Goal: Task Accomplishment & Management: Use online tool/utility

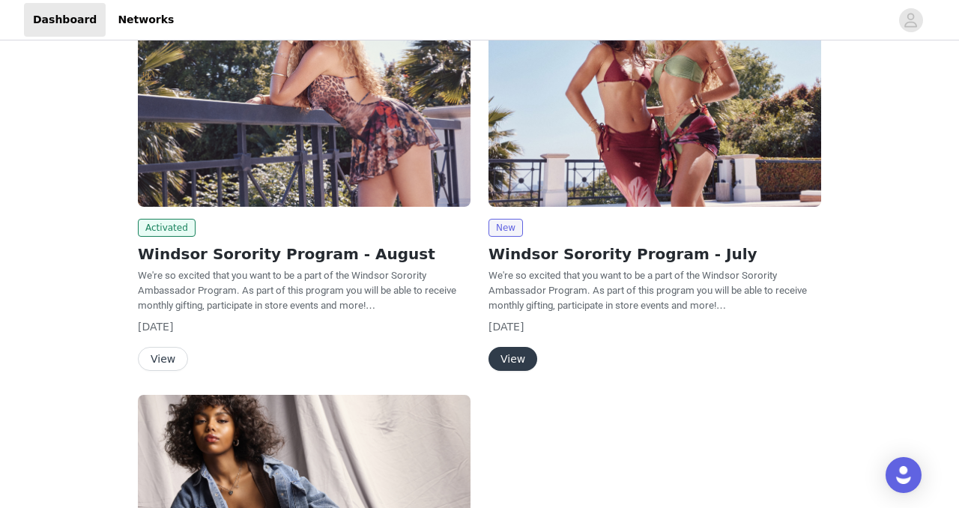
scroll to position [176, 0]
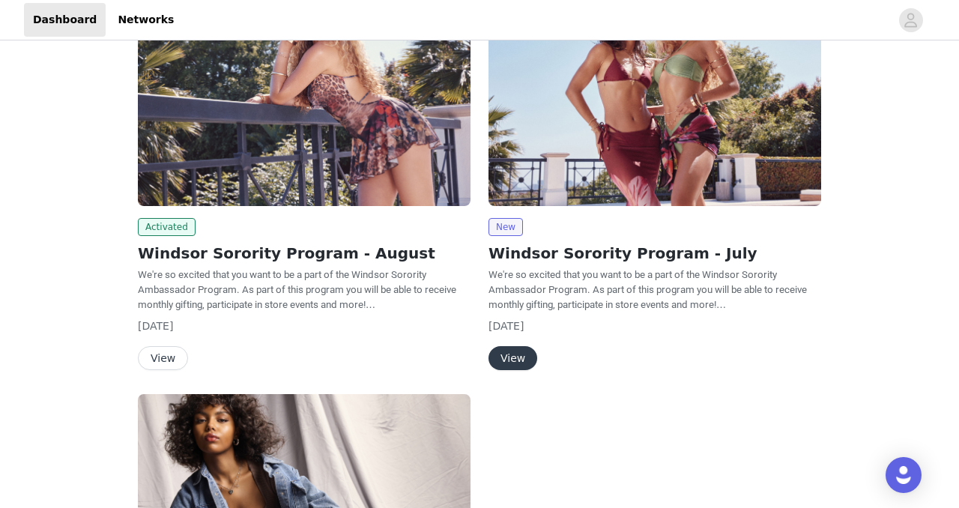
click at [162, 360] on button "View" at bounding box center [163, 358] width 50 height 24
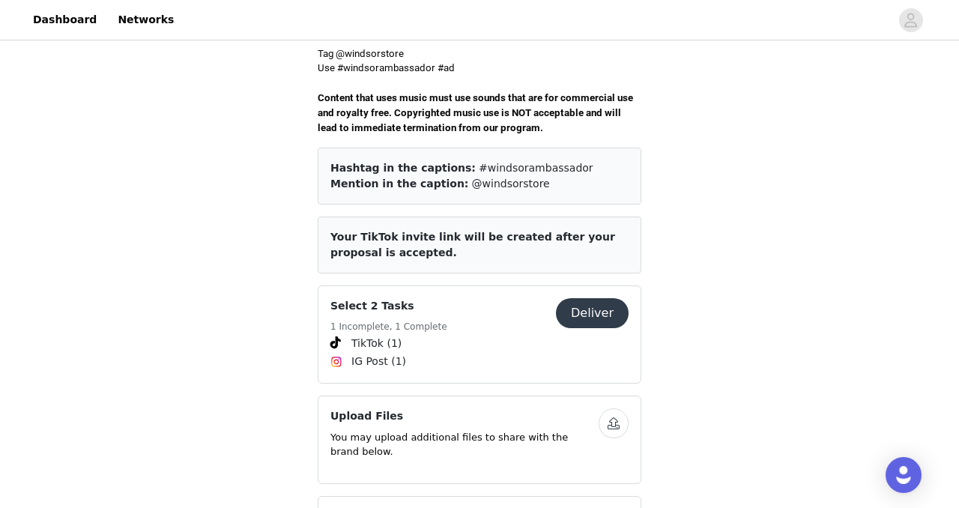
scroll to position [528, 0]
click at [597, 302] on button "Deliver" at bounding box center [592, 312] width 73 height 30
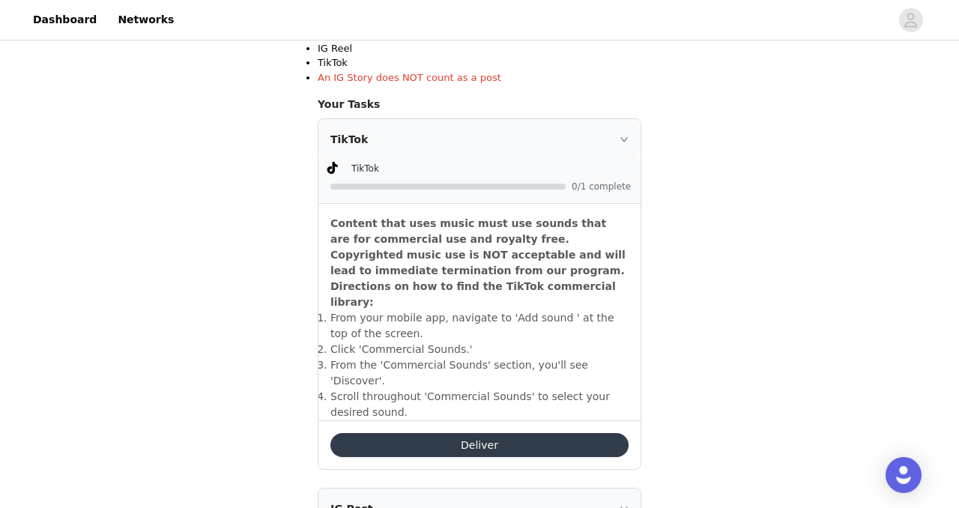
scroll to position [373, 0]
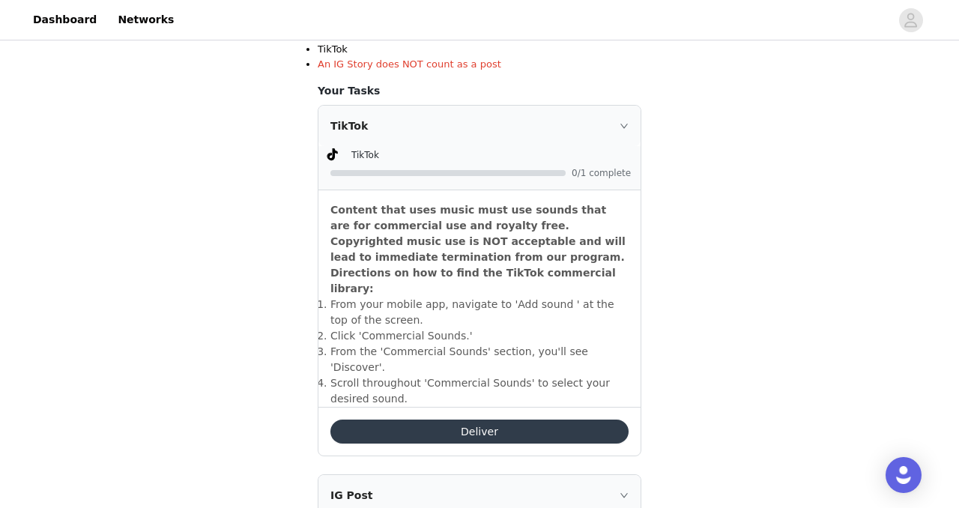
click at [544, 419] on button "Deliver" at bounding box center [479, 431] width 298 height 24
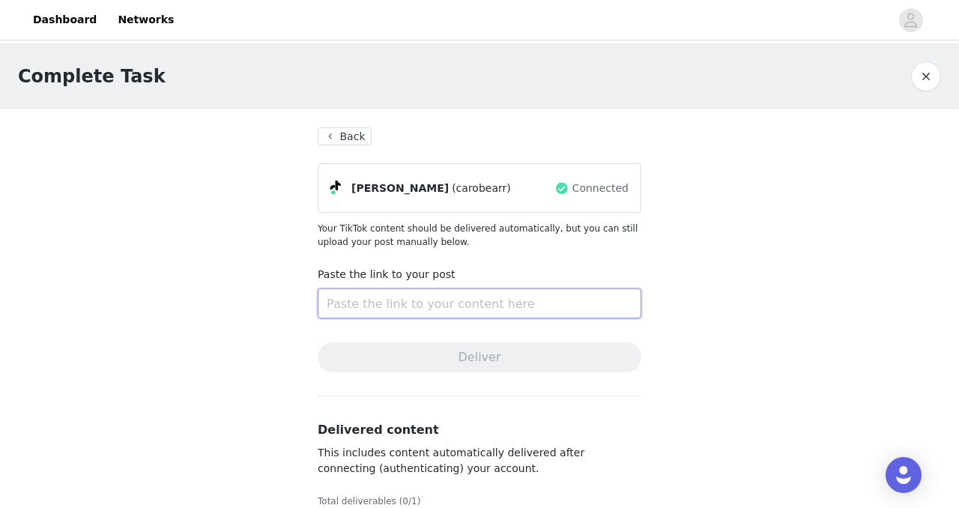
click at [487, 306] on input "text" at bounding box center [479, 303] width 323 height 30
paste input "https://www.tiktok.com/@carobearr/video/7544868822780595486?is_from_webapp=1&se…"
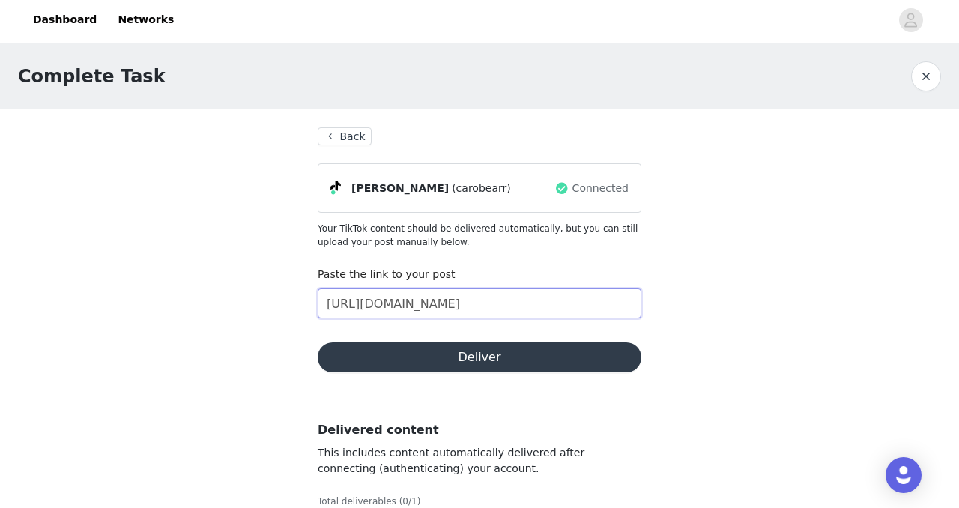
scroll to position [0, 472]
type input "https://www.tiktok.com/@carobearr/video/7544868822780595486?is_from_webapp=1&se…"
click at [433, 358] on button "Deliver" at bounding box center [479, 357] width 323 height 30
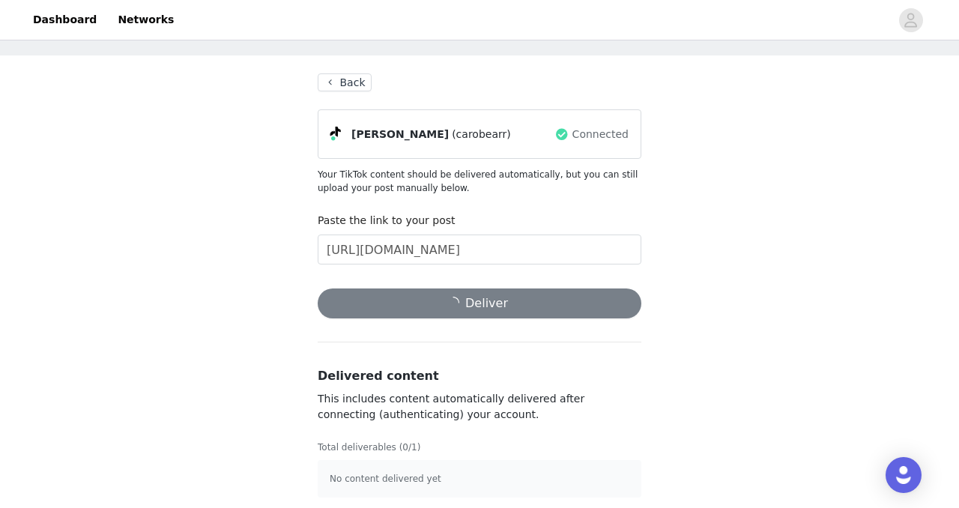
scroll to position [61, 0]
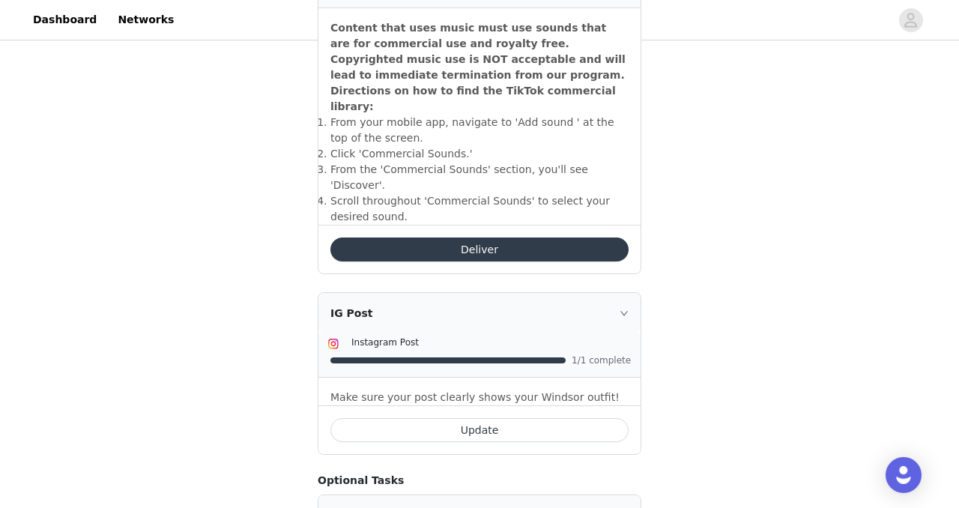
scroll to position [533, 0]
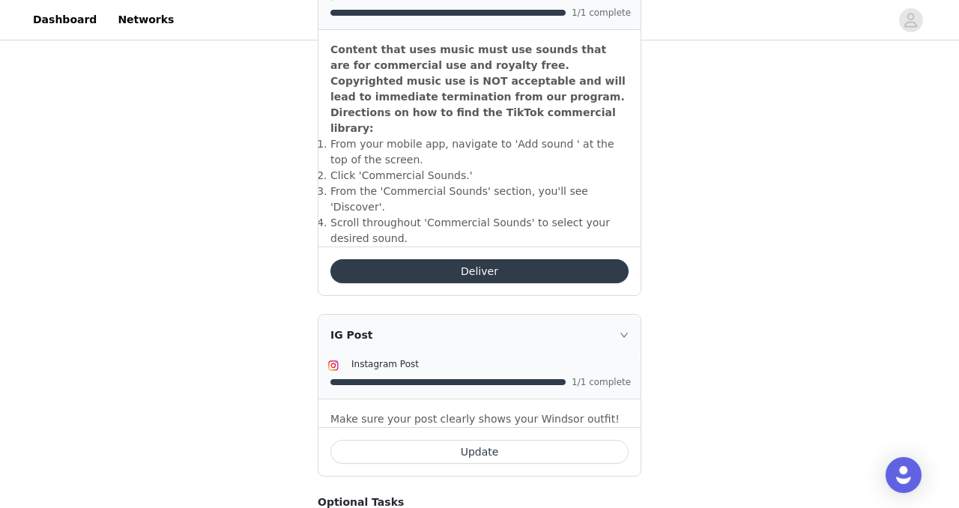
click at [472, 259] on button "Deliver" at bounding box center [479, 271] width 298 height 24
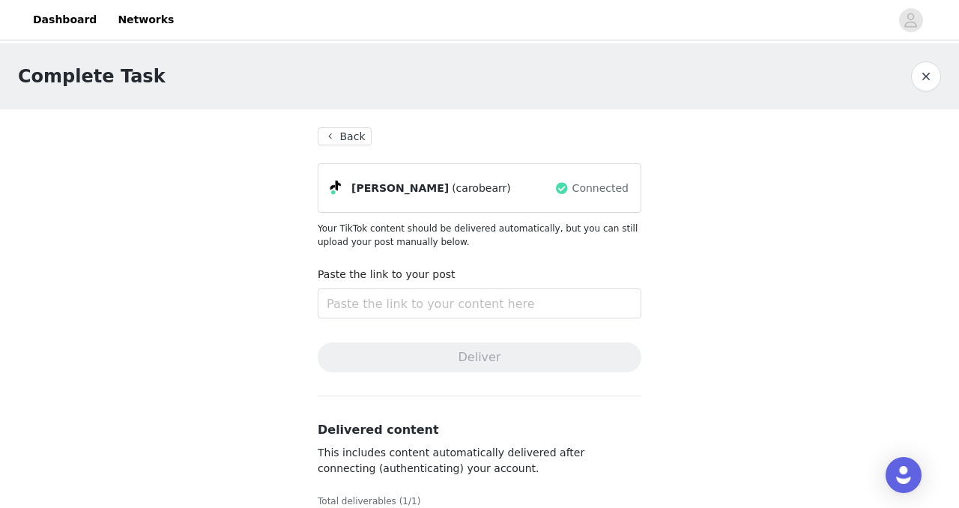
click at [352, 136] on button "Back" at bounding box center [345, 136] width 54 height 18
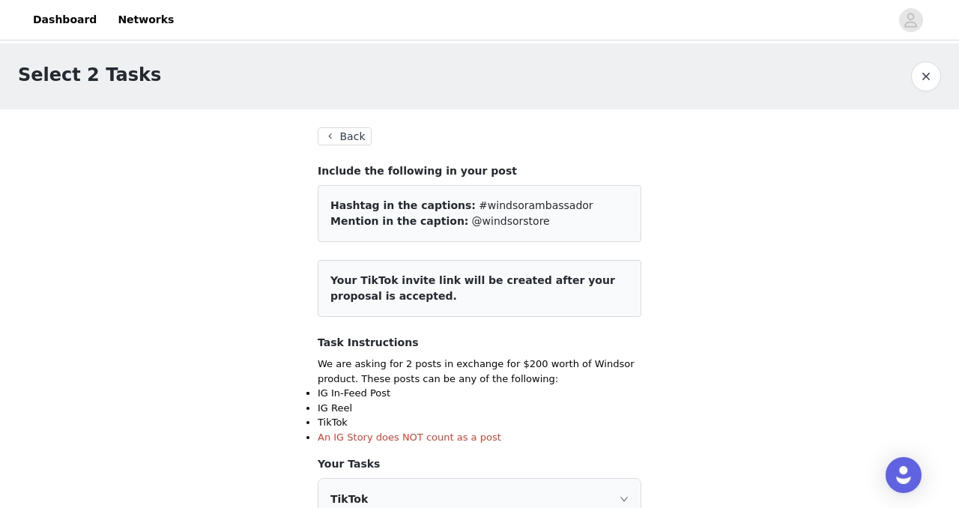
click at [925, 81] on button "button" at bounding box center [926, 76] width 30 height 30
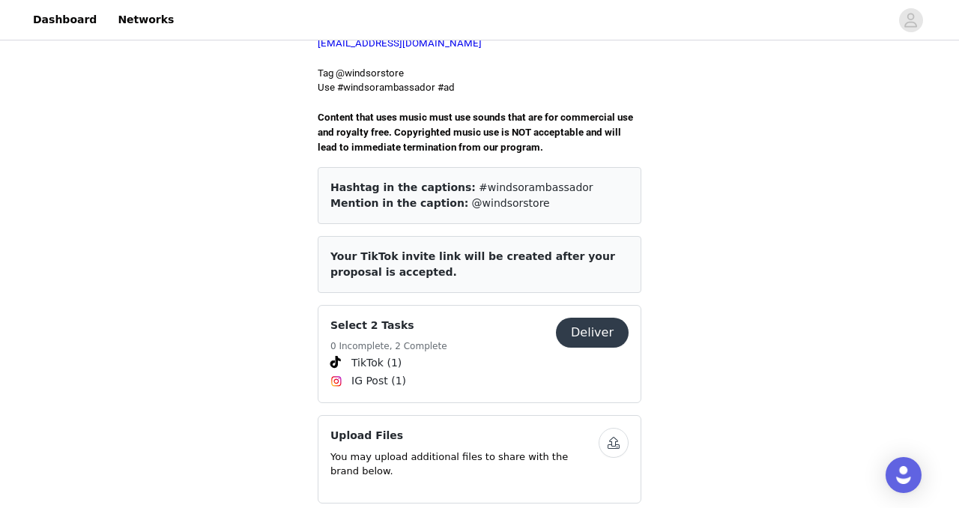
scroll to position [508, 0]
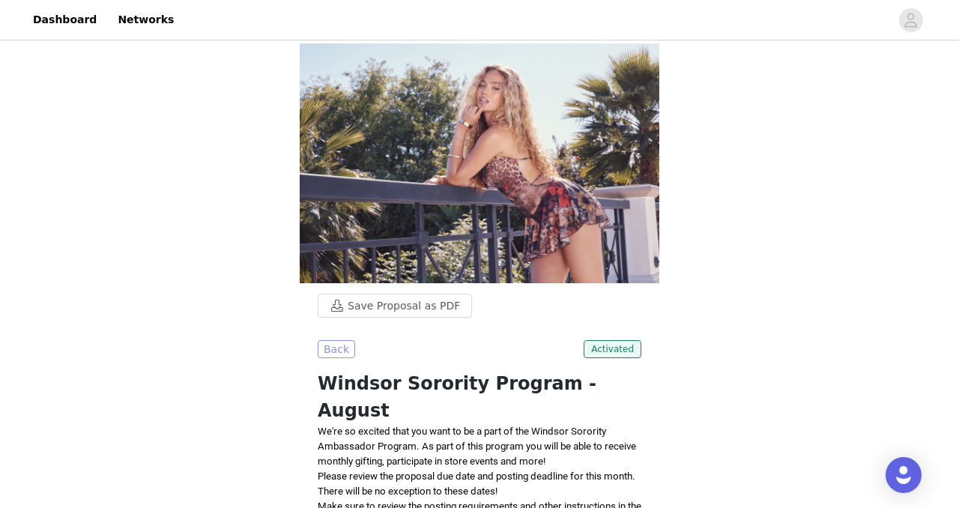
click at [330, 343] on button "Back" at bounding box center [336, 349] width 37 height 18
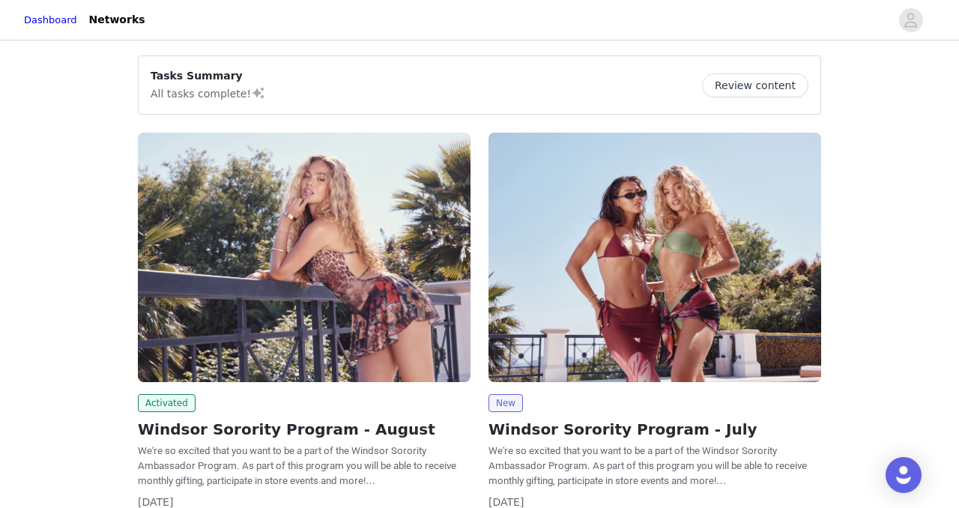
click at [735, 79] on button "Review content" at bounding box center [755, 85] width 106 height 24
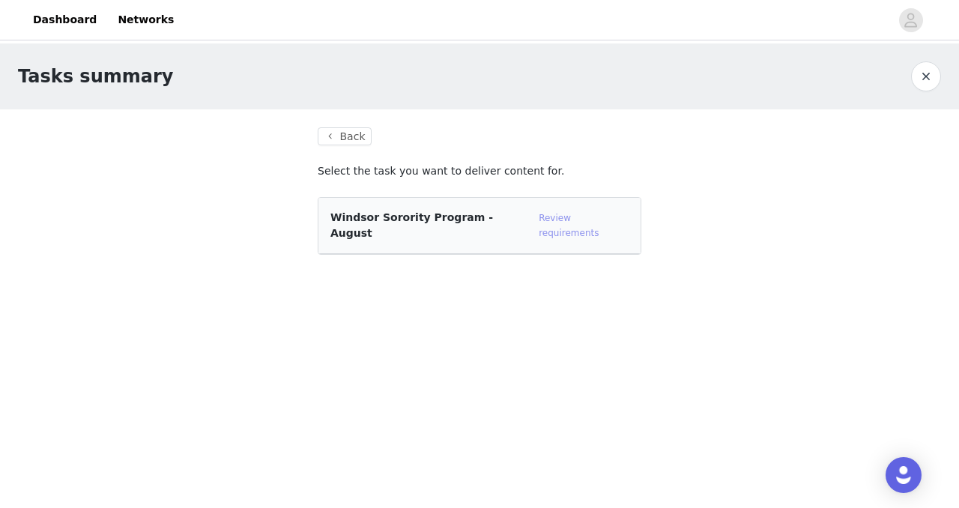
click at [549, 222] on link "Review requirements" at bounding box center [568, 225] width 60 height 25
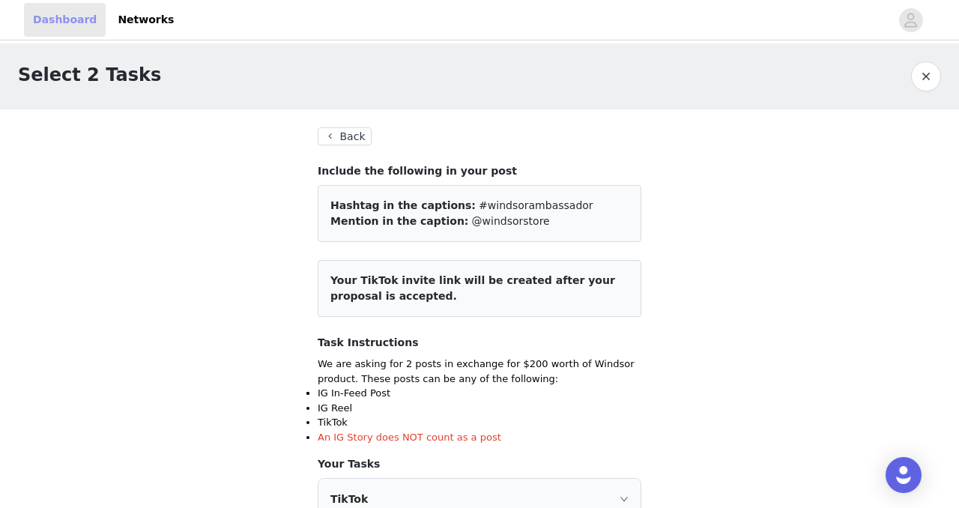
click at [58, 17] on link "Dashboard" at bounding box center [65, 20] width 82 height 34
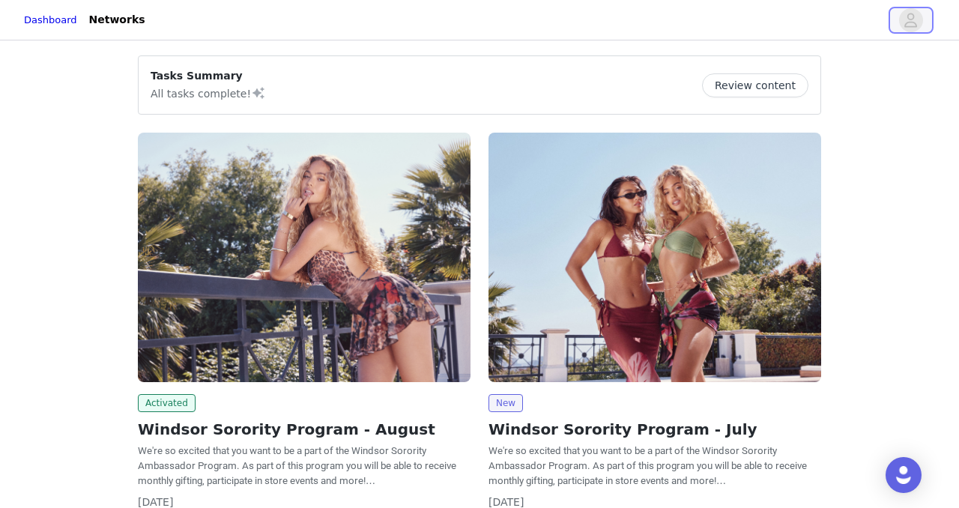
click at [910, 22] on icon "avatar" at bounding box center [911, 20] width 13 height 14
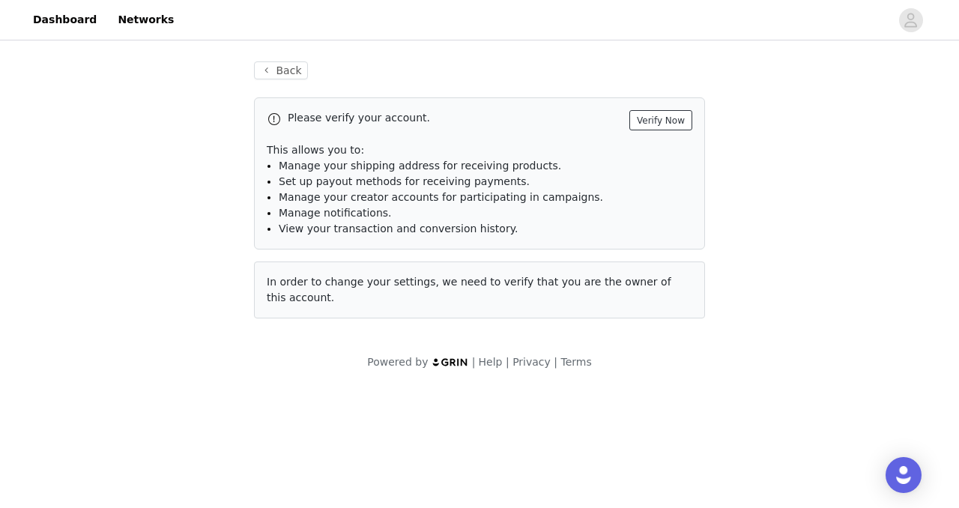
click at [678, 116] on button "Verify Now" at bounding box center [660, 120] width 63 height 20
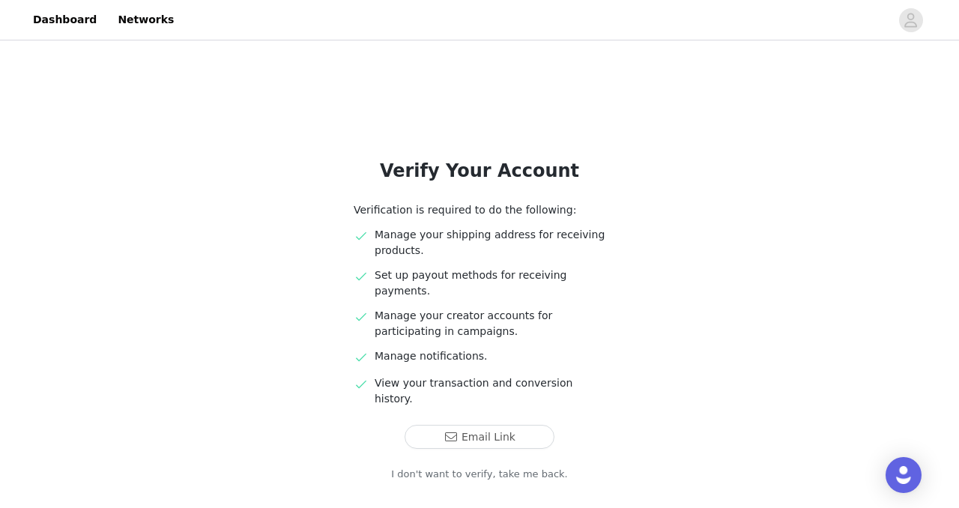
scroll to position [46, 0]
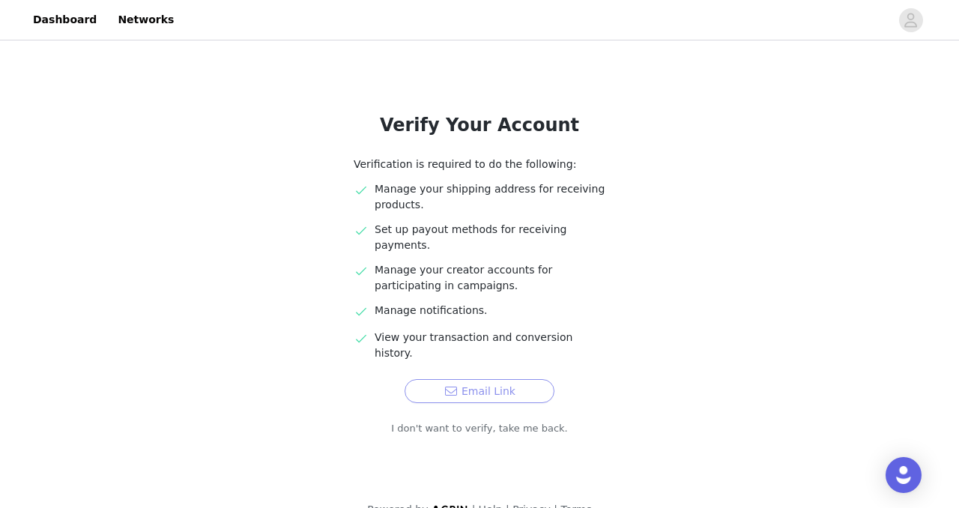
click at [508, 379] on button "Email Link" at bounding box center [479, 391] width 150 height 24
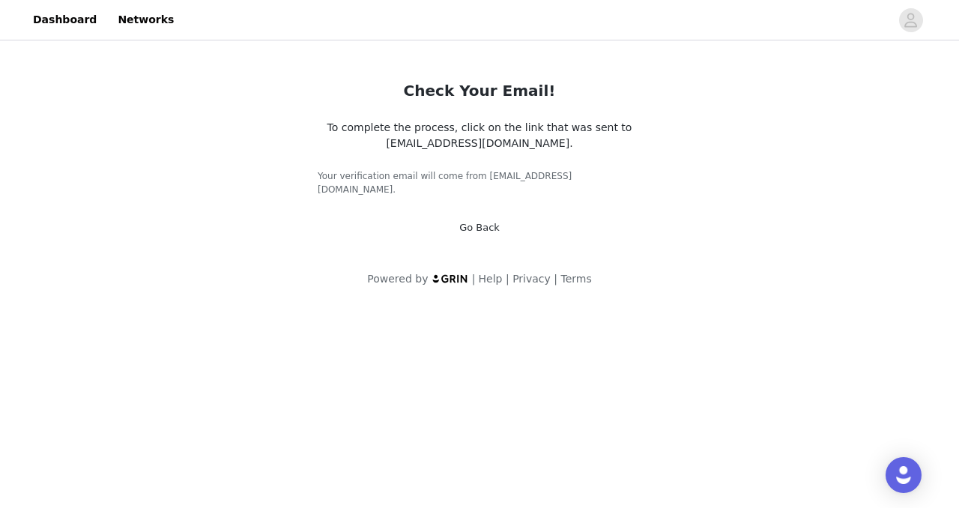
click at [484, 204] on div "Check Your Email! To complete the process, click on the link that was sent to c…" at bounding box center [479, 148] width 359 height 210
click at [73, 14] on link "Dashboard" at bounding box center [65, 20] width 82 height 34
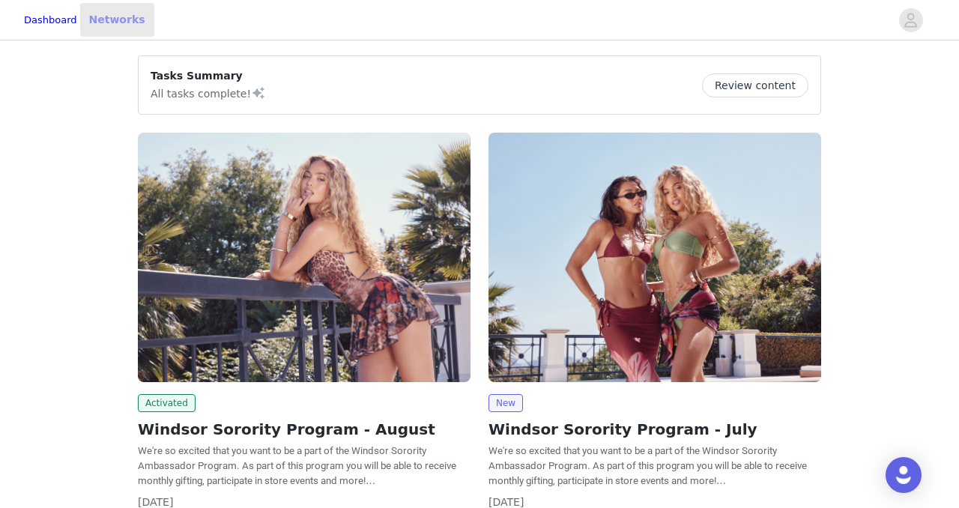
click at [131, 8] on link "Networks" at bounding box center [117, 20] width 74 height 34
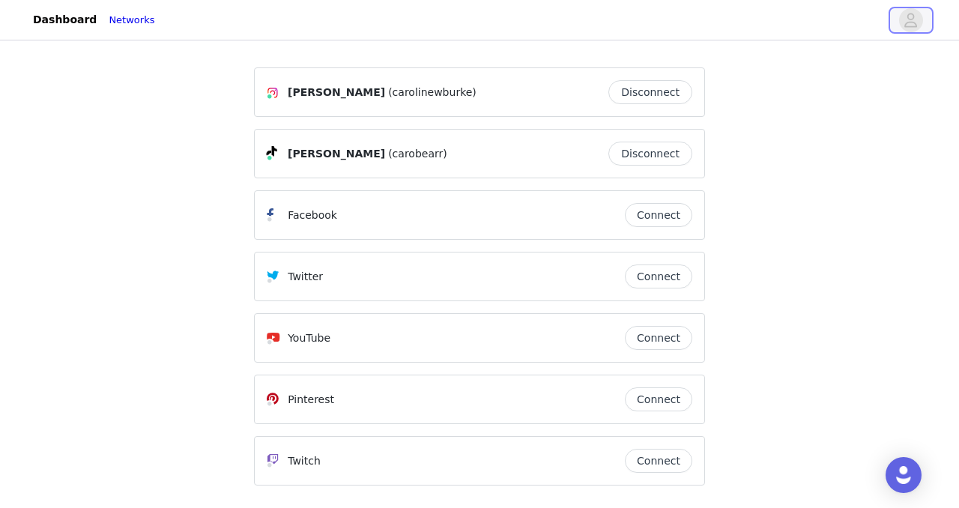
click at [914, 14] on icon "avatar" at bounding box center [910, 20] width 14 height 24
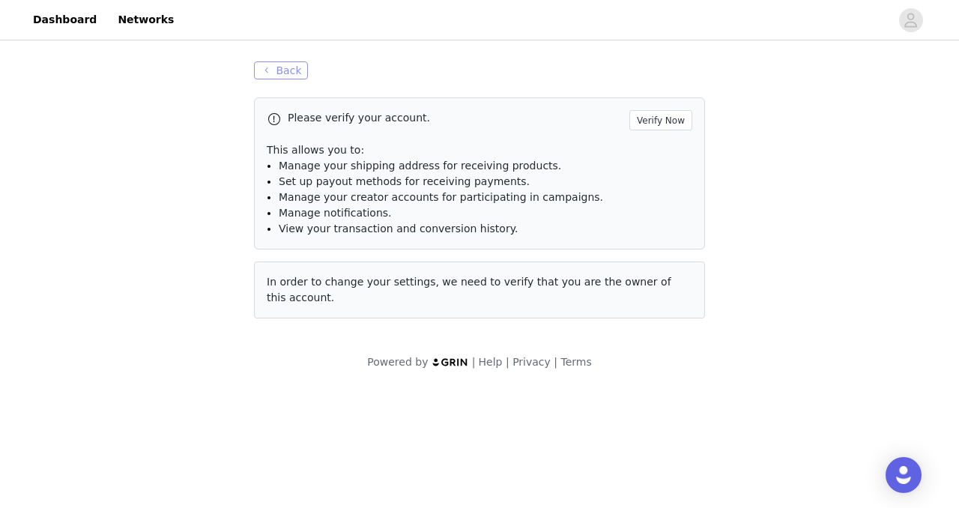
click at [288, 64] on button "Back" at bounding box center [281, 70] width 54 height 18
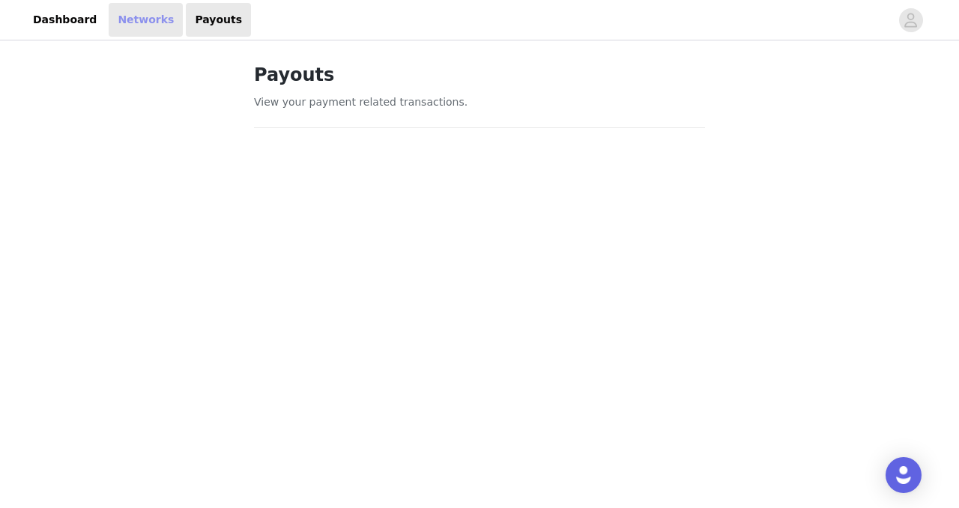
click at [128, 20] on link "Networks" at bounding box center [146, 20] width 74 height 34
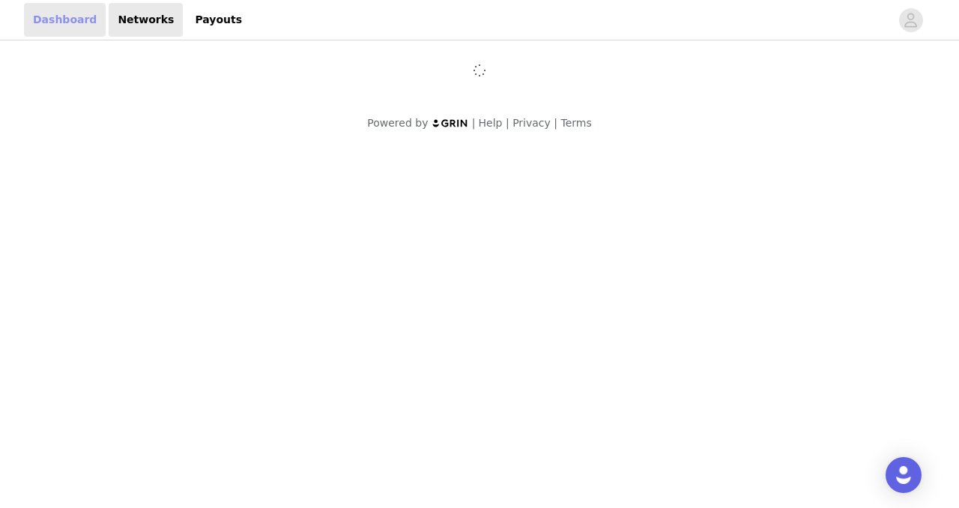
click at [60, 16] on link "Dashboard" at bounding box center [65, 20] width 82 height 34
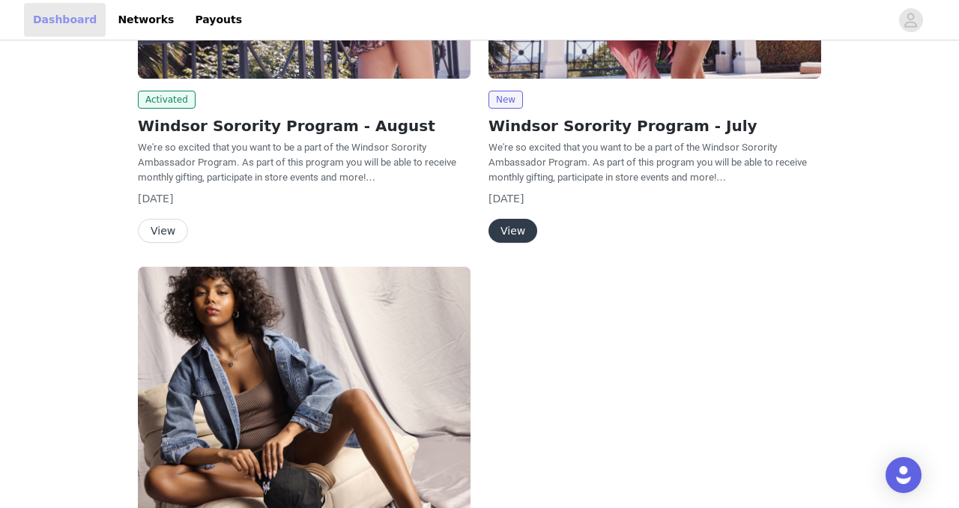
scroll to position [243, 0]
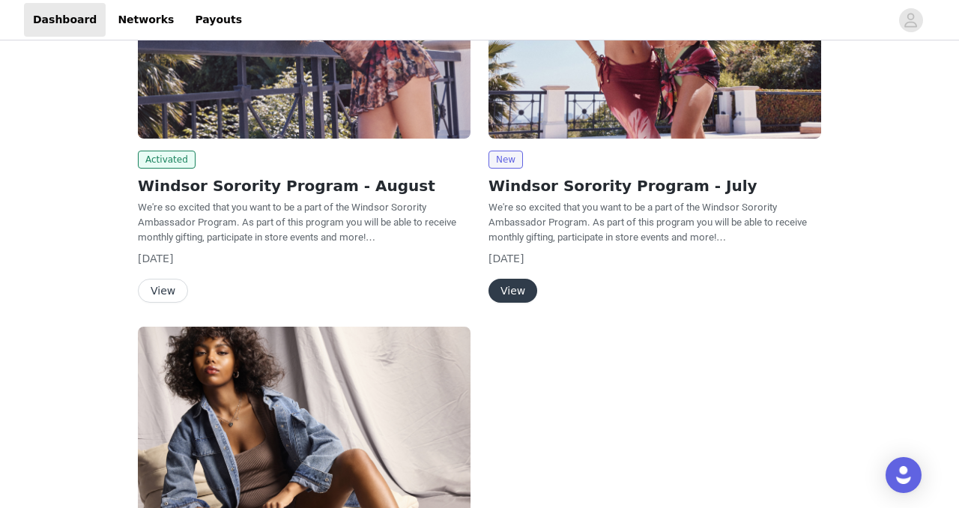
click at [154, 285] on button "View" at bounding box center [163, 291] width 50 height 24
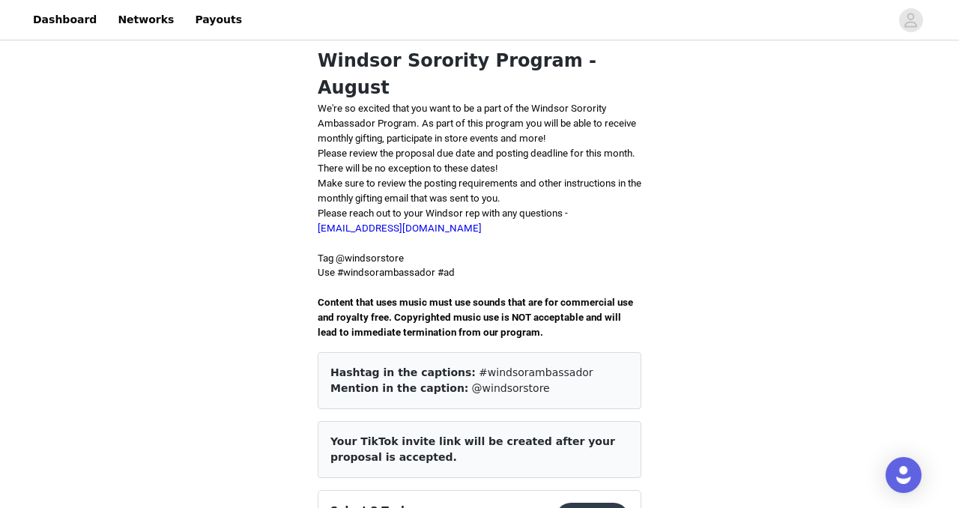
scroll to position [315, 0]
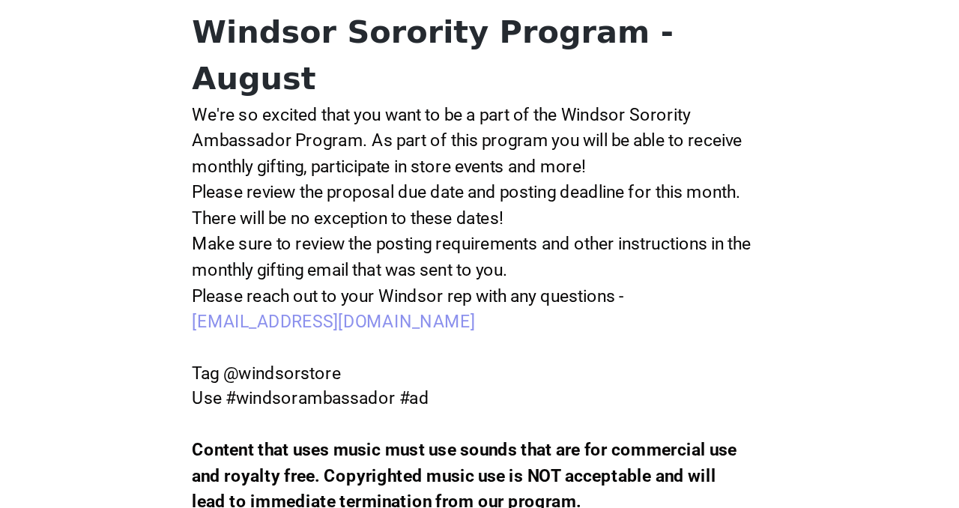
click at [404, 230] on link "sorority@windsorstore.com" at bounding box center [400, 235] width 164 height 11
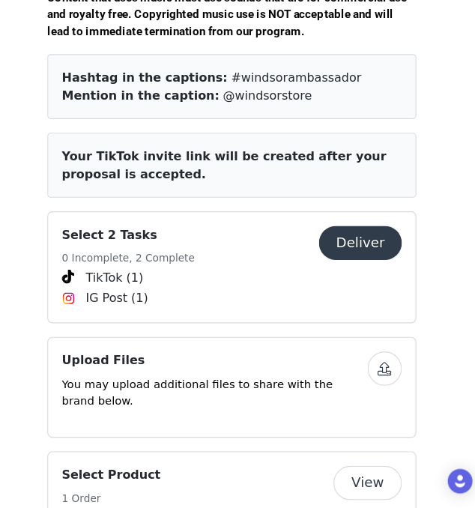
scroll to position [569, 0]
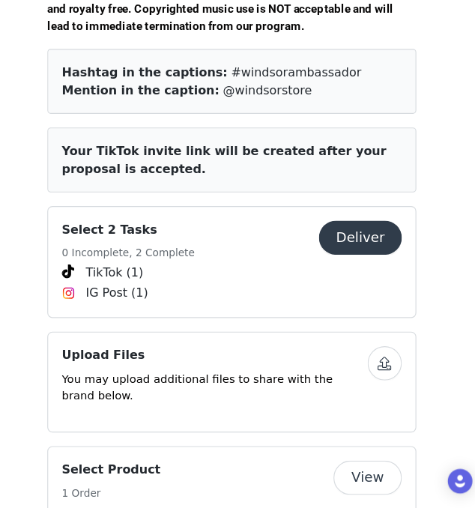
click at [338, 256] on button "Deliver" at bounding box center [350, 271] width 73 height 30
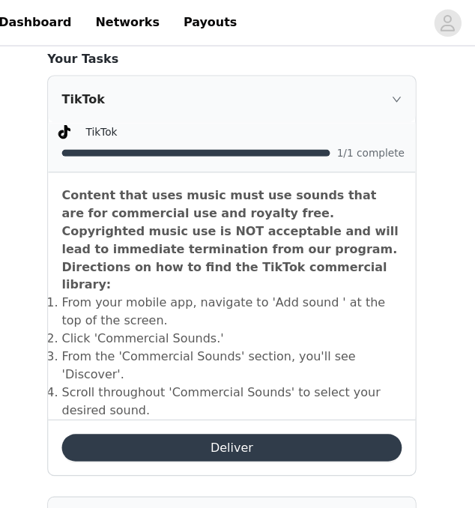
scroll to position [401, 0]
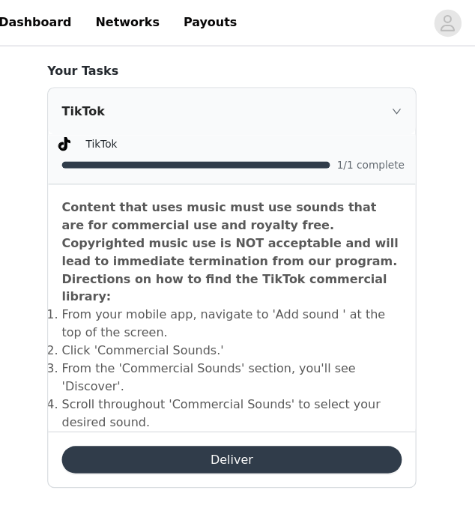
click at [383, 100] on icon "icon: right" at bounding box center [381, 97] width 9 height 9
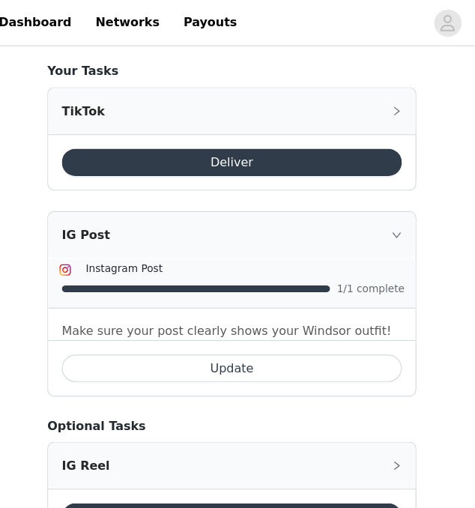
click at [383, 98] on icon "icon: right" at bounding box center [382, 97] width 4 height 7
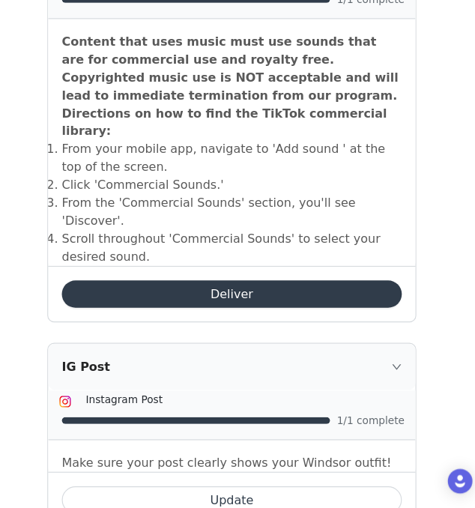
scroll to position [485, 0]
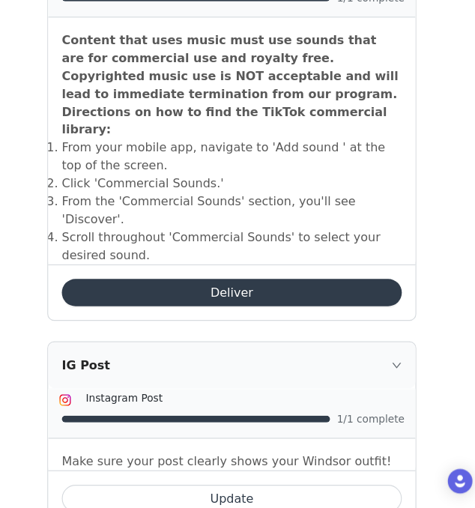
click at [383, 362] on div "IG Post" at bounding box center [237, 382] width 322 height 40
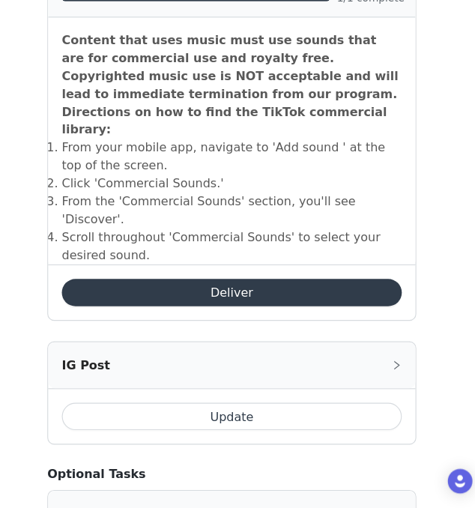
scroll to position [565, 0]
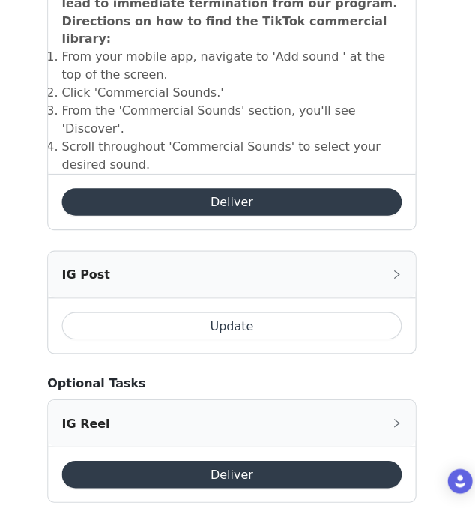
click at [346, 336] on button "Update" at bounding box center [237, 348] width 298 height 24
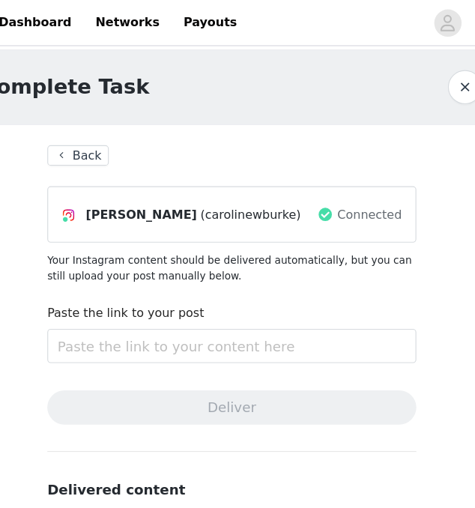
click at [108, 136] on button "Back" at bounding box center [103, 136] width 54 height 18
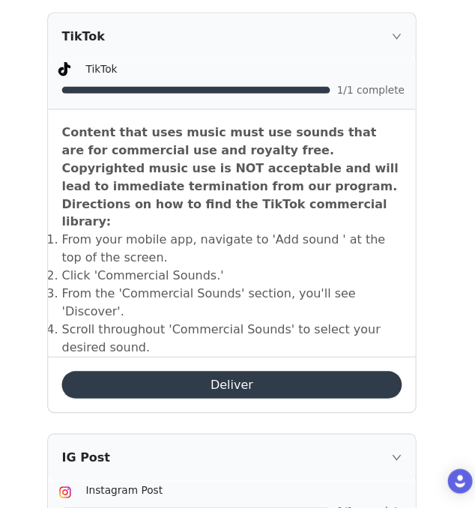
scroll to position [407, 0]
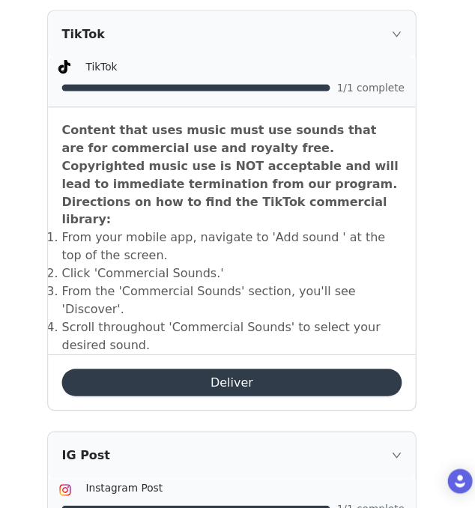
click at [312, 386] on button "Deliver" at bounding box center [237, 398] width 298 height 24
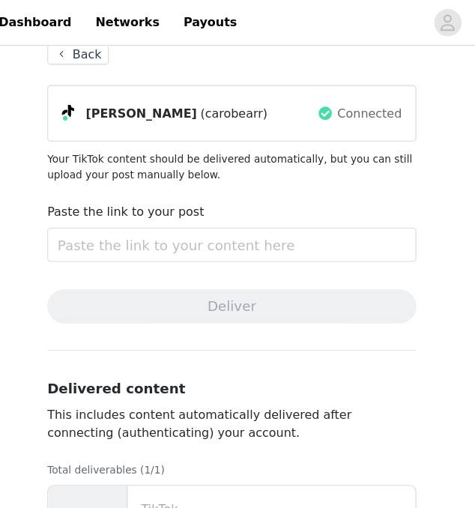
scroll to position [88, 0]
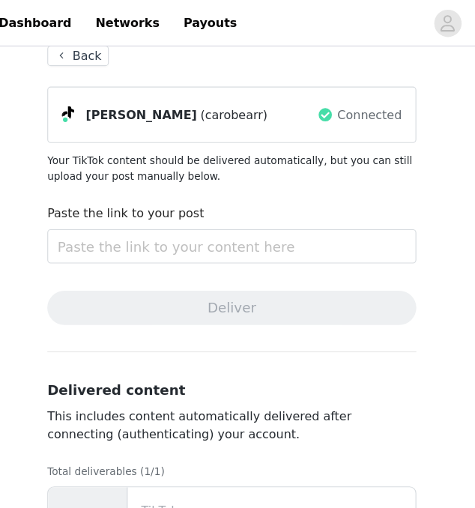
click at [87, 49] on button "Back" at bounding box center [103, 49] width 54 height 18
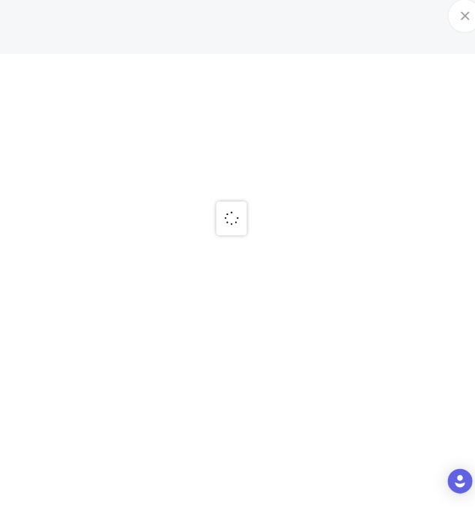
scroll to position [25, 0]
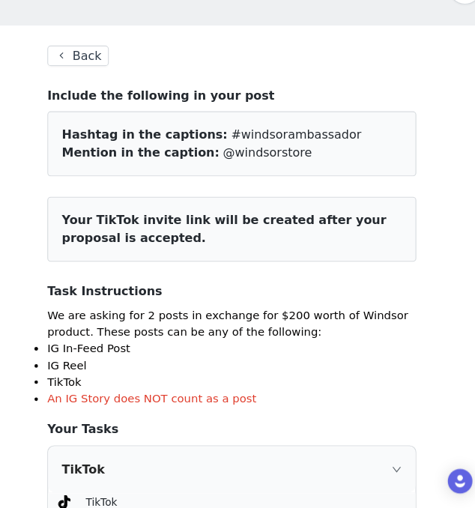
click at [113, 111] on button "Back" at bounding box center [103, 112] width 54 height 18
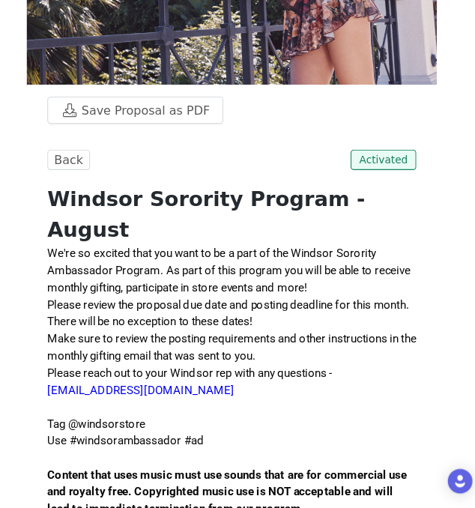
scroll to position [147, 0]
